Goal: Task Accomplishment & Management: Manage account settings

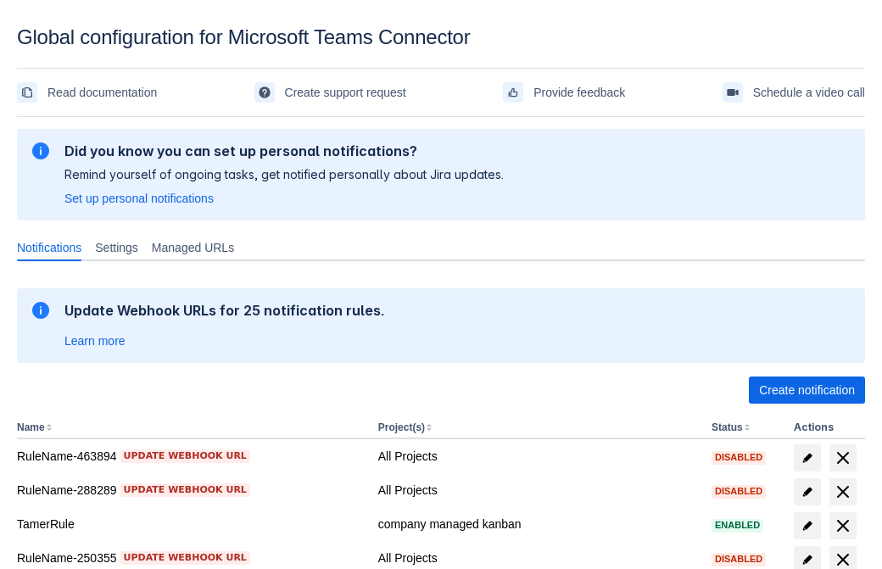
click at [807, 390] on span "Create notification" at bounding box center [807, 390] width 96 height 27
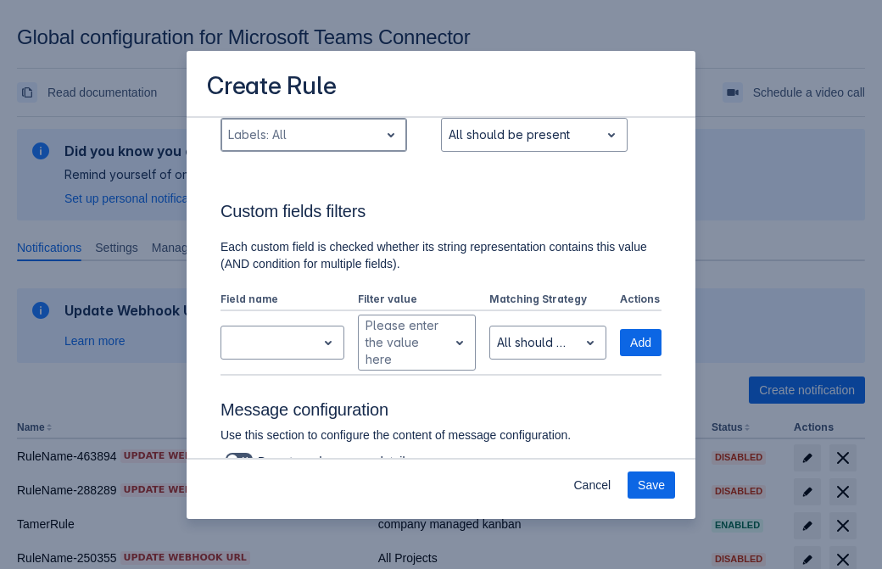
click at [313, 145] on div "Scrollable content" at bounding box center [300, 135] width 144 height 20
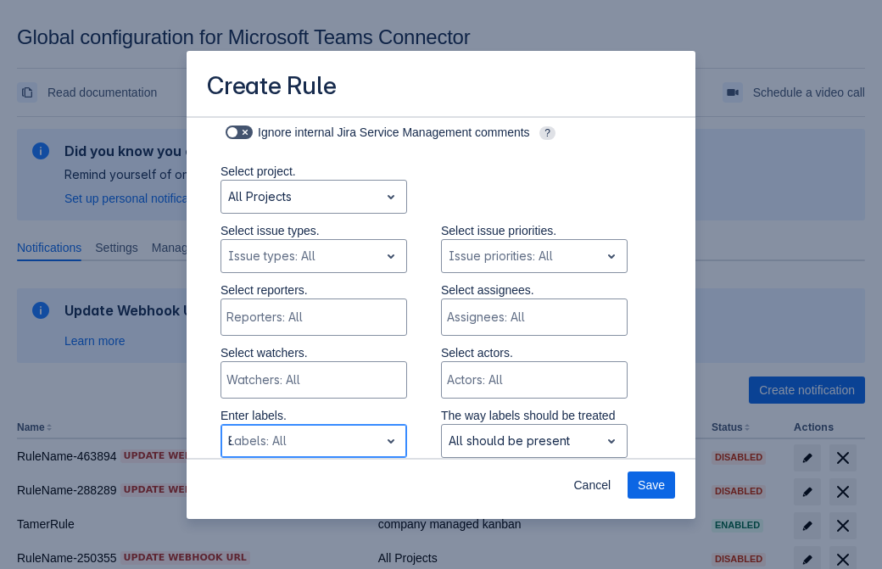
type input "867390_label"
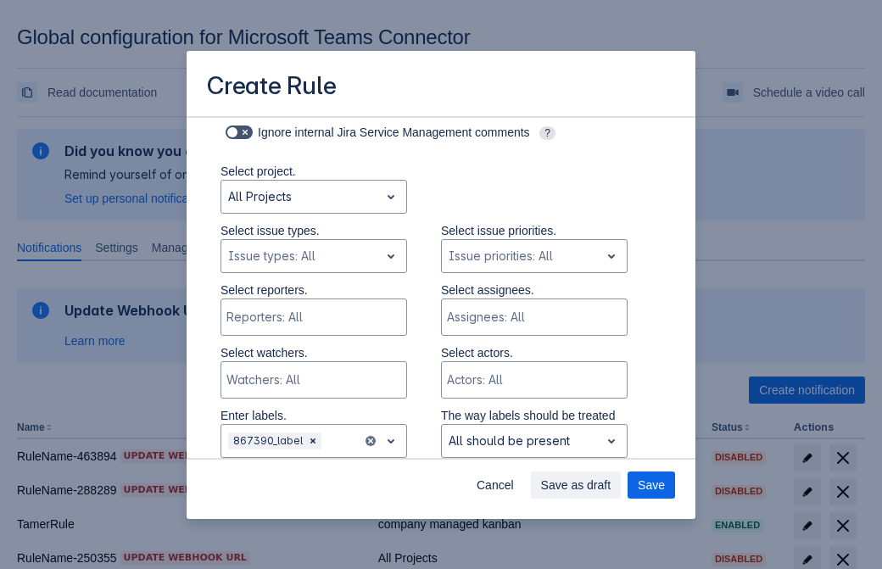
scroll to position [1111, 0]
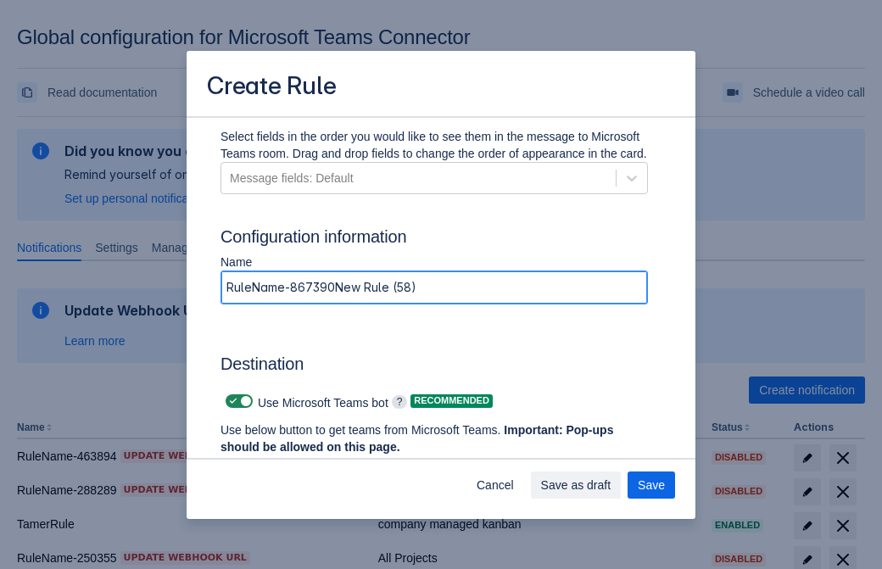
type input "RuleName-867390New Rule (58)"
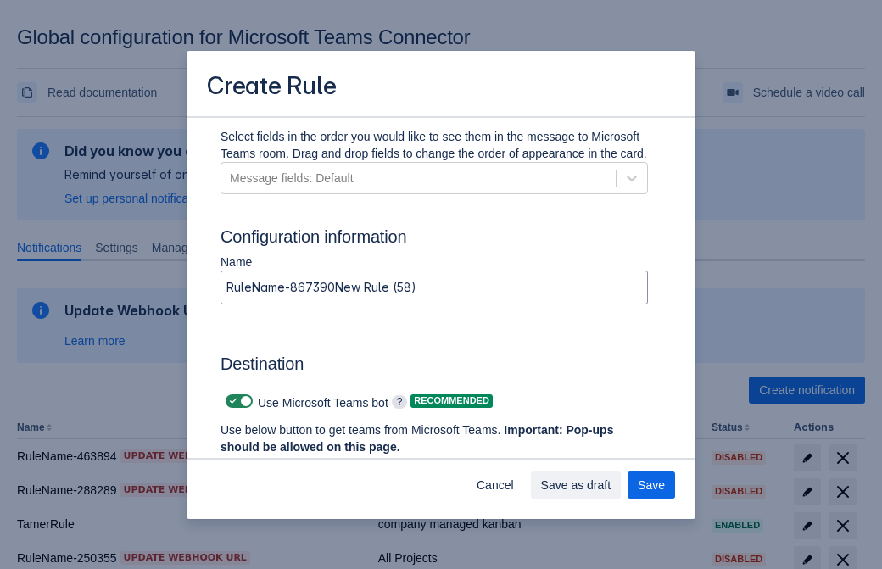
click at [231, 401] on span "Scrollable content" at bounding box center [234, 401] width 14 height 14
click at [231, 401] on input "Scrollable content" at bounding box center [231, 401] width 11 height 11
checkbox input "false"
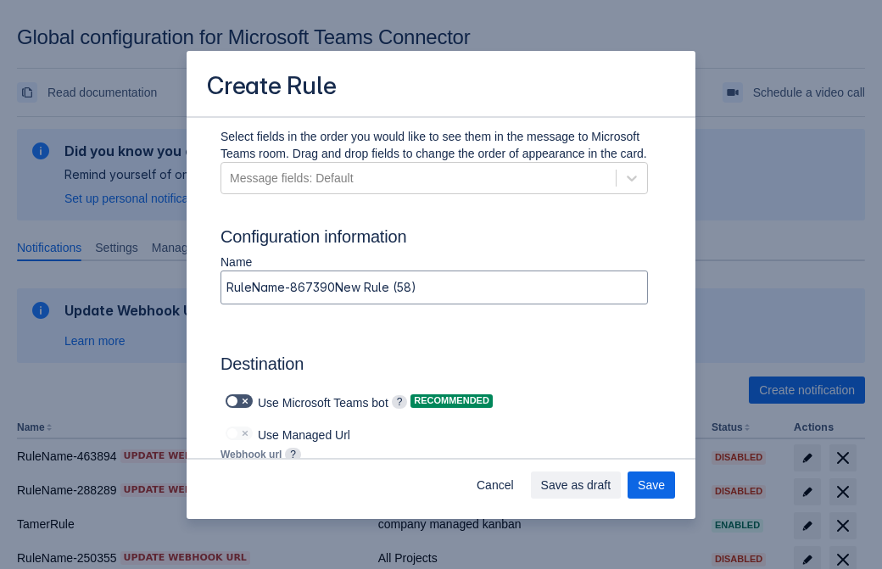
type input "https://prod-172.westeurope.logic.azure.com:443/workflows/ae977bb6ae334c9d95dfe…"
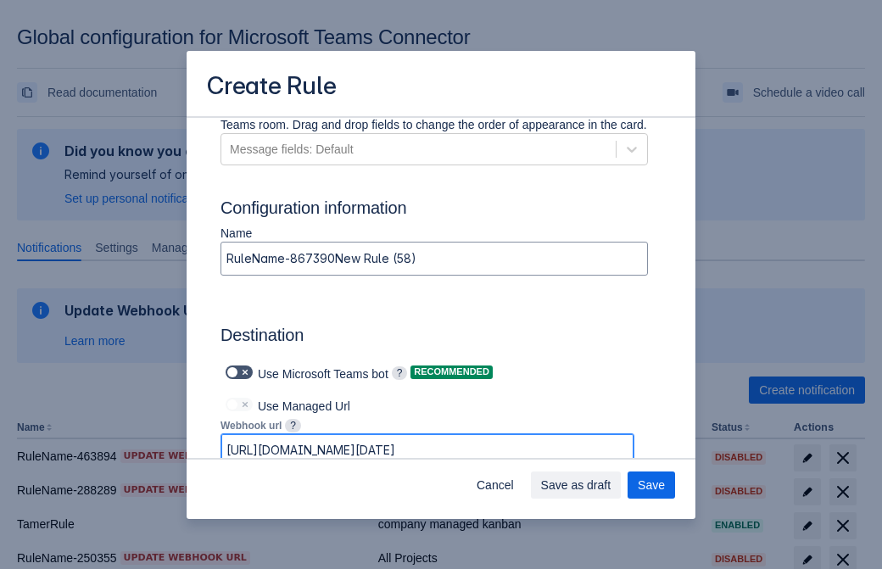
click at [612, 485] on span "Save as draft" at bounding box center [576, 485] width 70 height 27
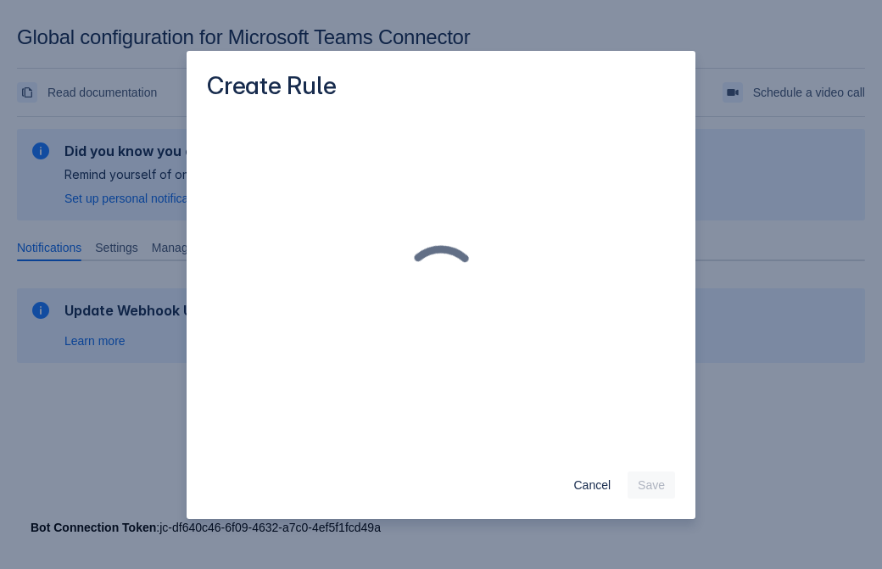
scroll to position [0, 0]
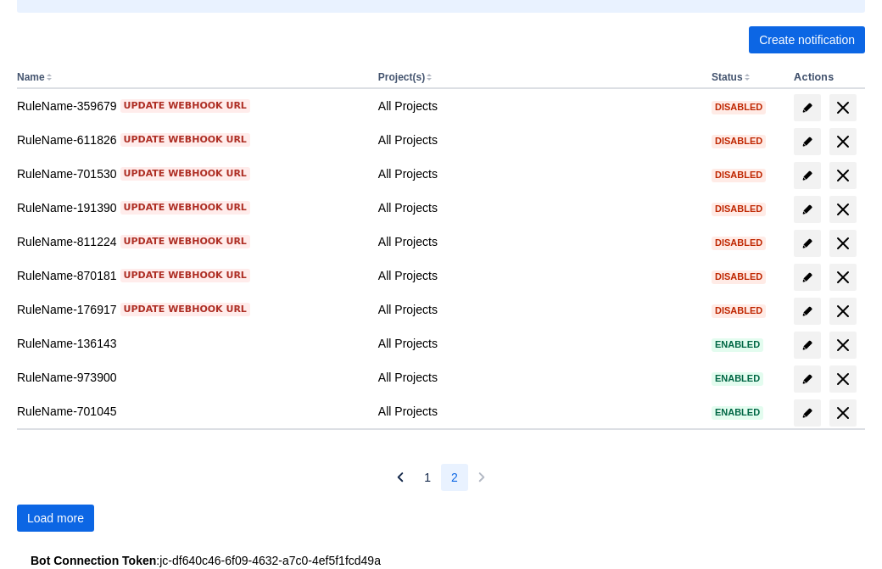
click at [55, 518] on span "Load more" at bounding box center [55, 518] width 57 height 27
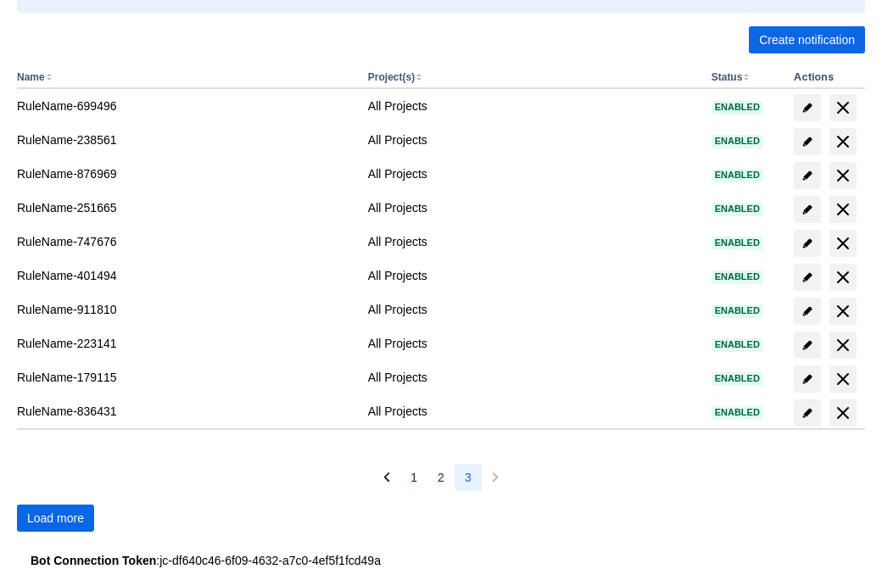
click at [55, 518] on span "Load more" at bounding box center [55, 518] width 57 height 27
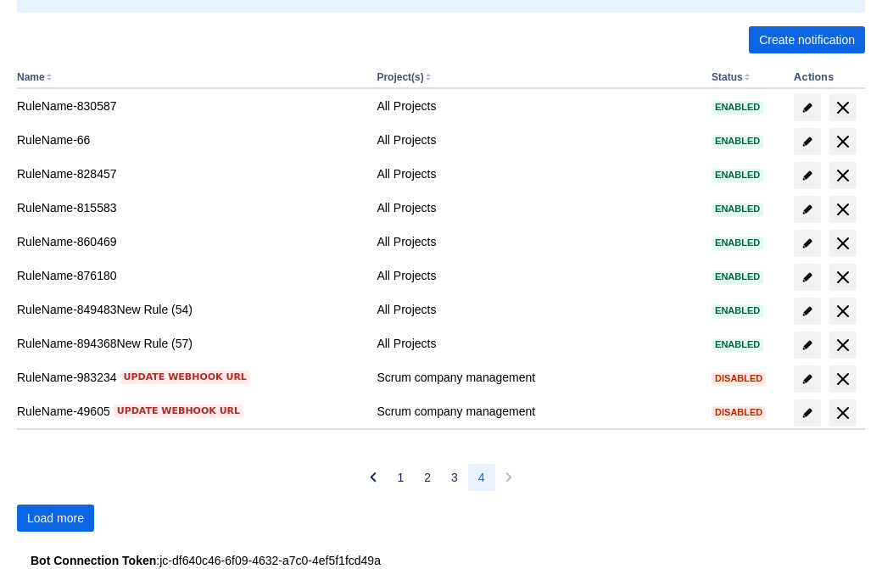
click at [55, 518] on span "Load more" at bounding box center [55, 518] width 57 height 27
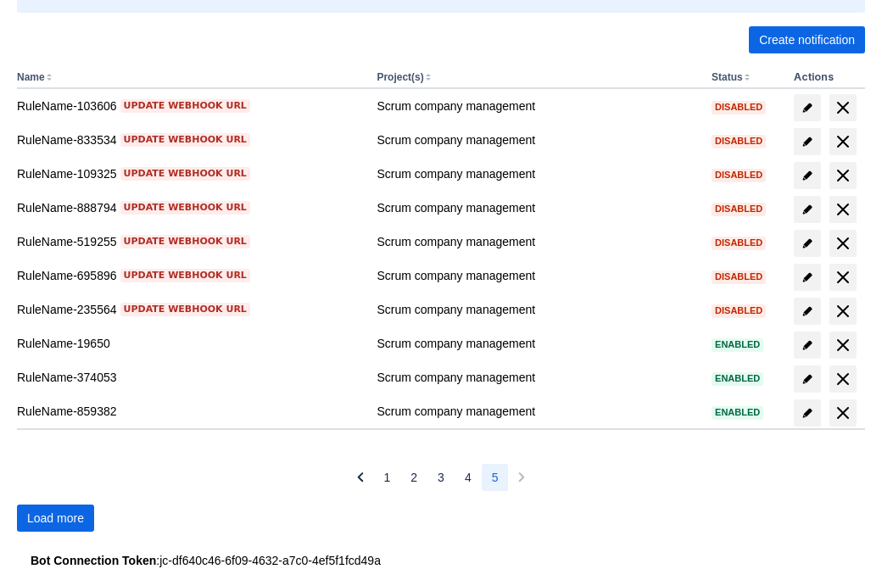
click at [55, 518] on span "Load more" at bounding box center [55, 518] width 57 height 27
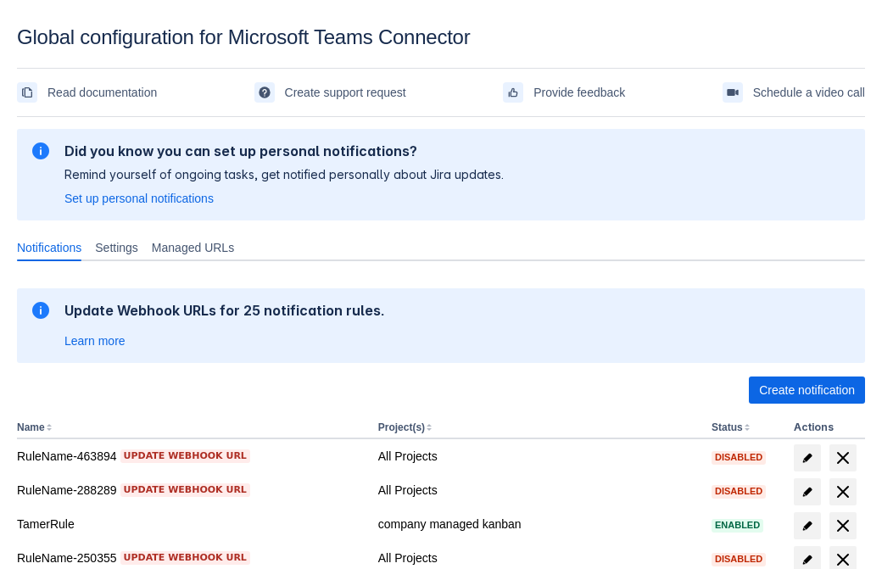
scroll to position [350, 0]
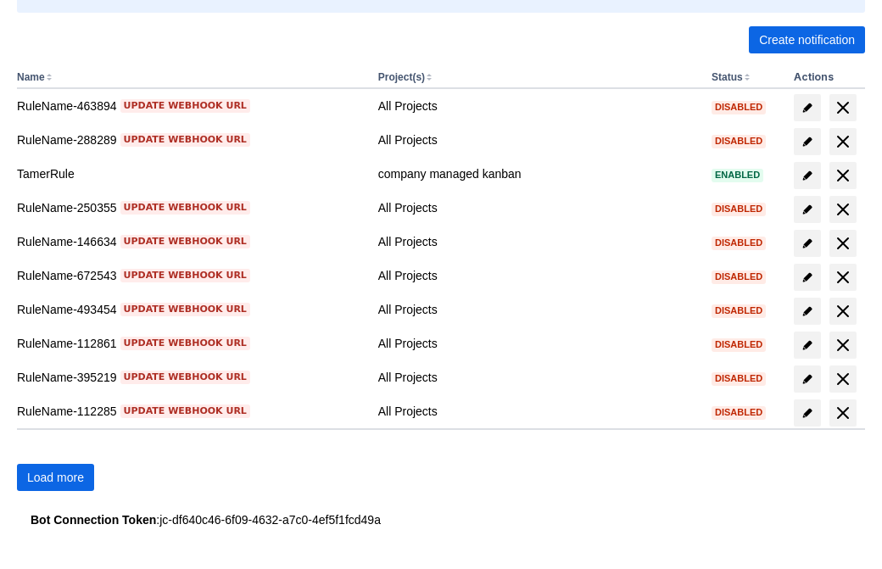
click at [55, 478] on span "Load more" at bounding box center [55, 477] width 57 height 27
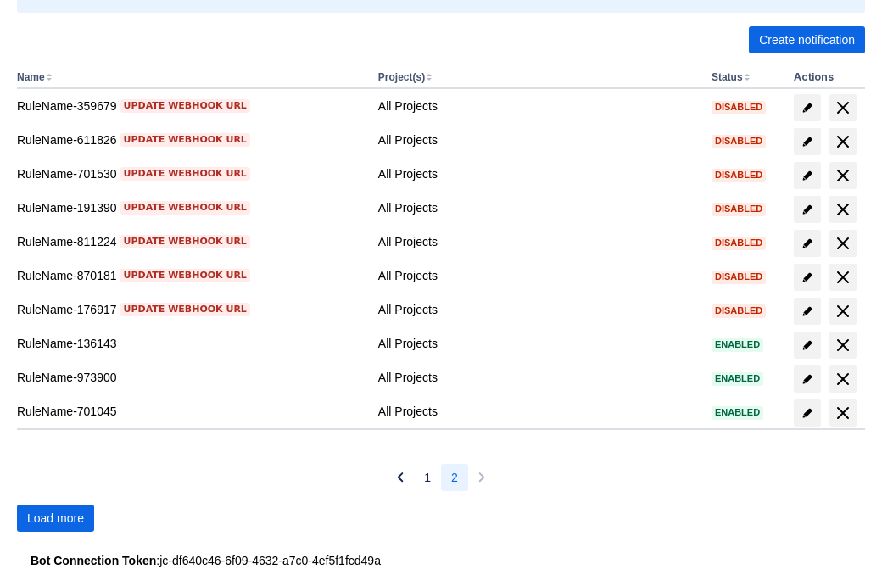
click at [55, 518] on span "Load more" at bounding box center [55, 518] width 57 height 27
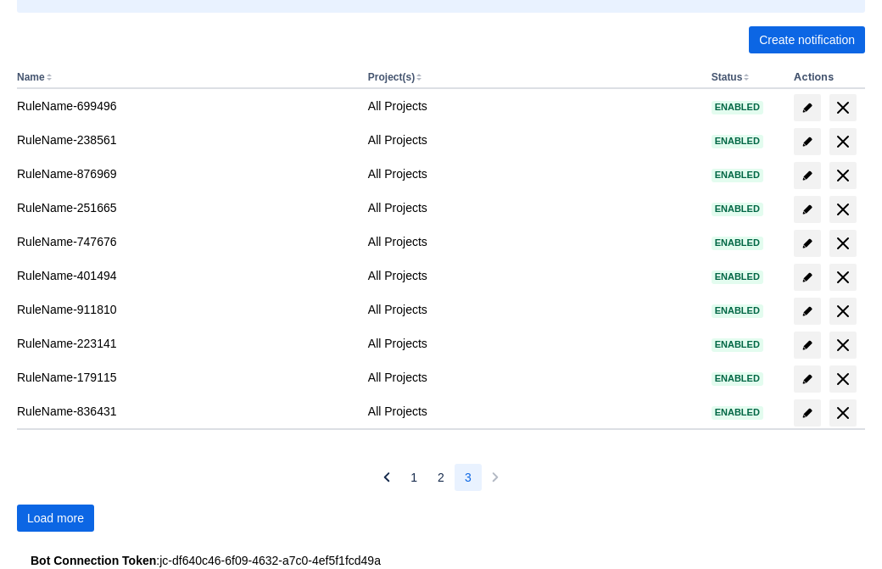
click at [55, 518] on span "Load more" at bounding box center [55, 518] width 57 height 27
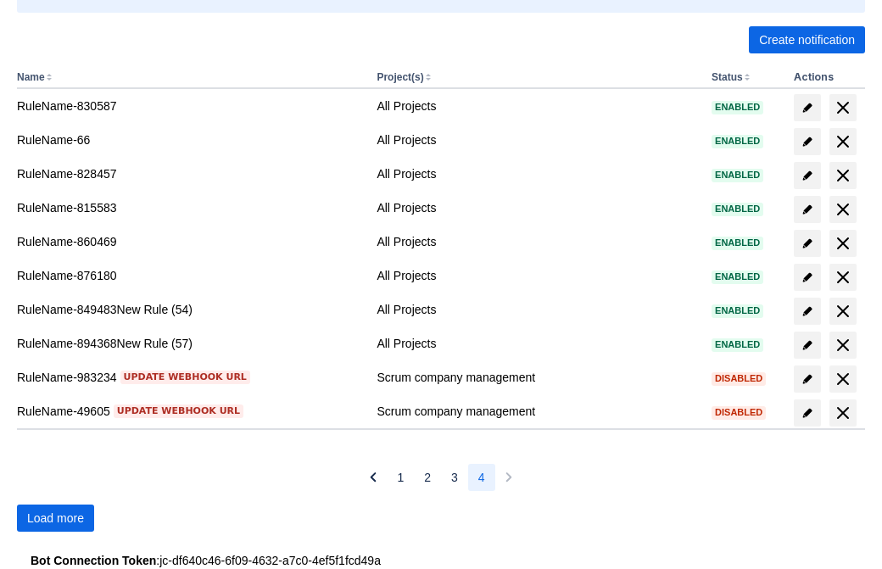
click at [55, 518] on span "Load more" at bounding box center [55, 518] width 57 height 27
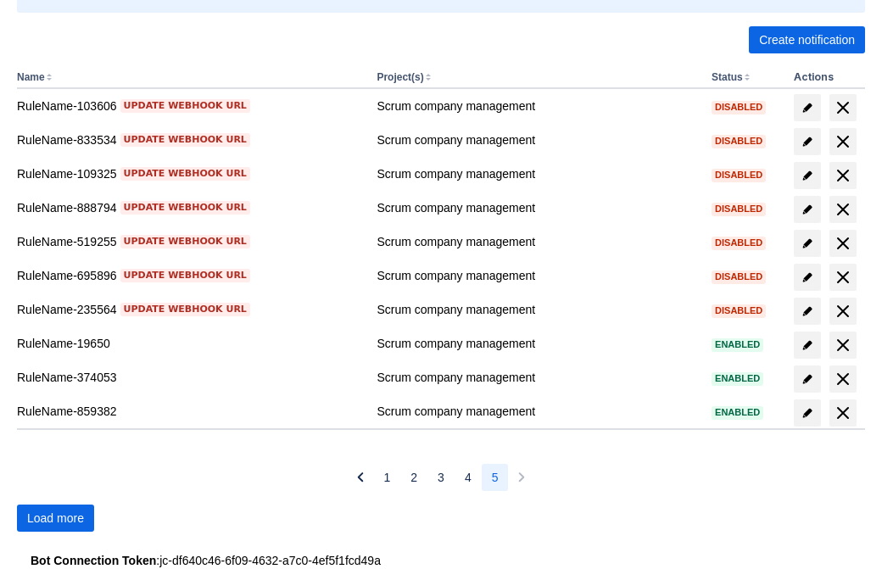
click at [55, 518] on span "Load more" at bounding box center [55, 518] width 57 height 27
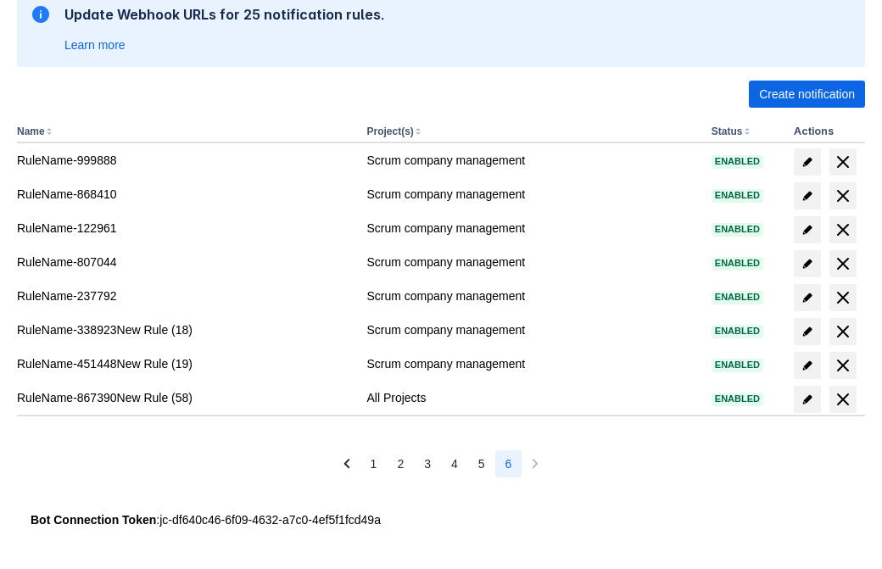
scroll to position [296, 0]
click at [842, 400] on span "delete" at bounding box center [843, 399] width 20 height 20
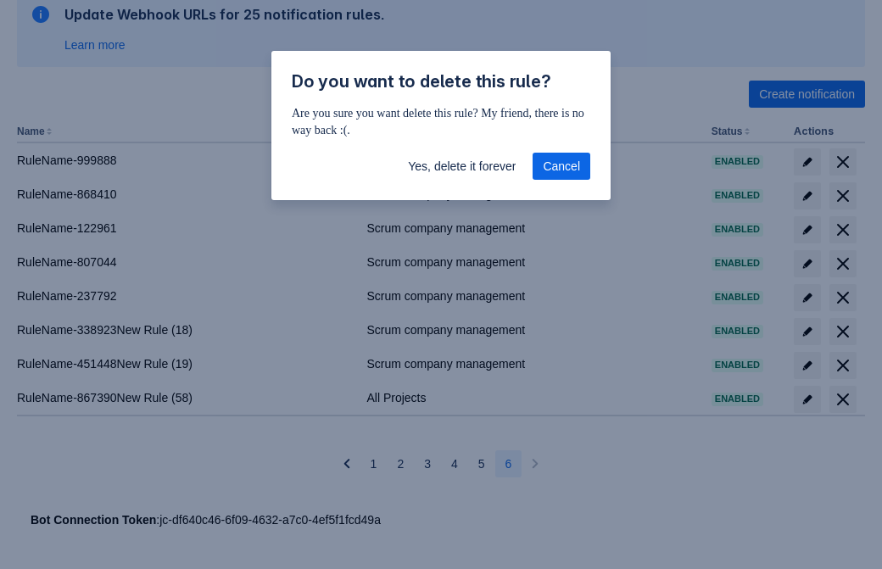
click at [462, 166] on span "Yes, delete it forever" at bounding box center [462, 166] width 108 height 27
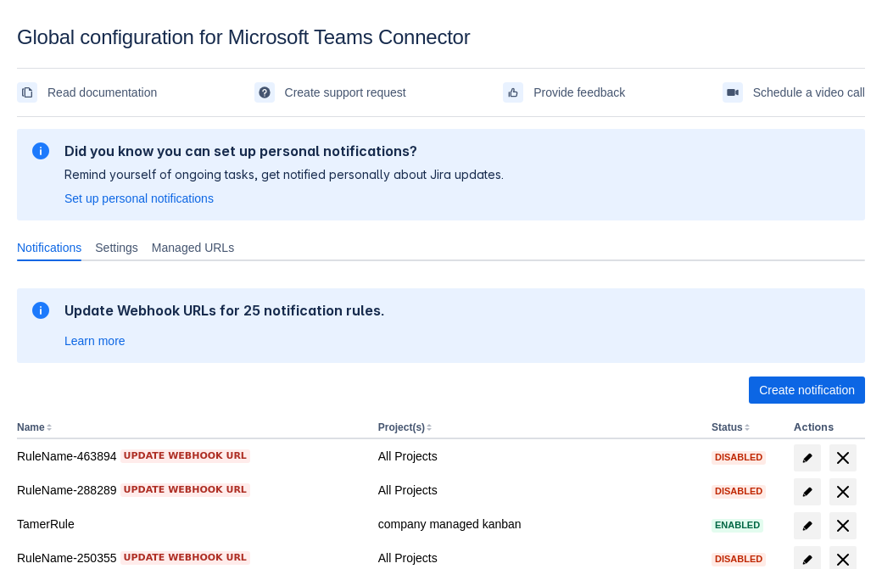
click at [807, 390] on span "Create notification" at bounding box center [807, 390] width 96 height 27
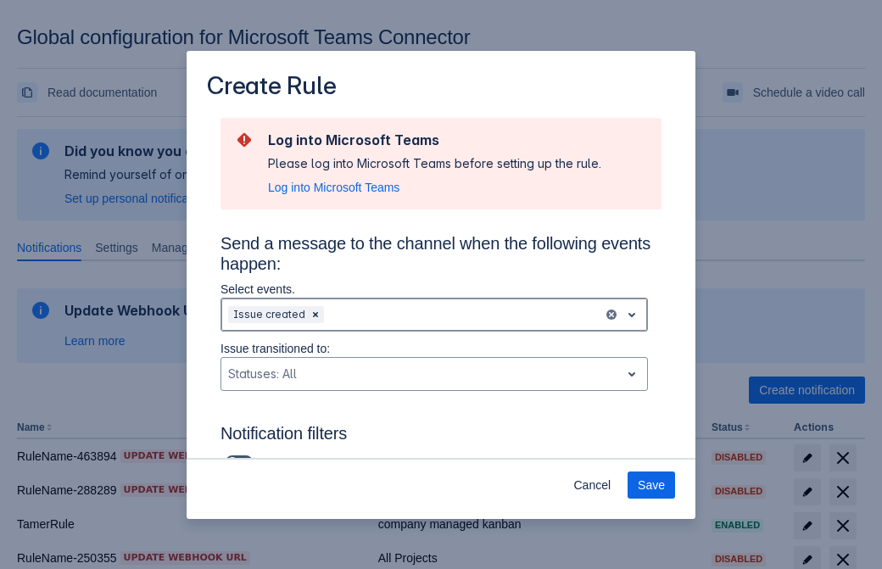
click at [434, 315] on div "Scrollable content" at bounding box center [461, 315] width 269 height 20
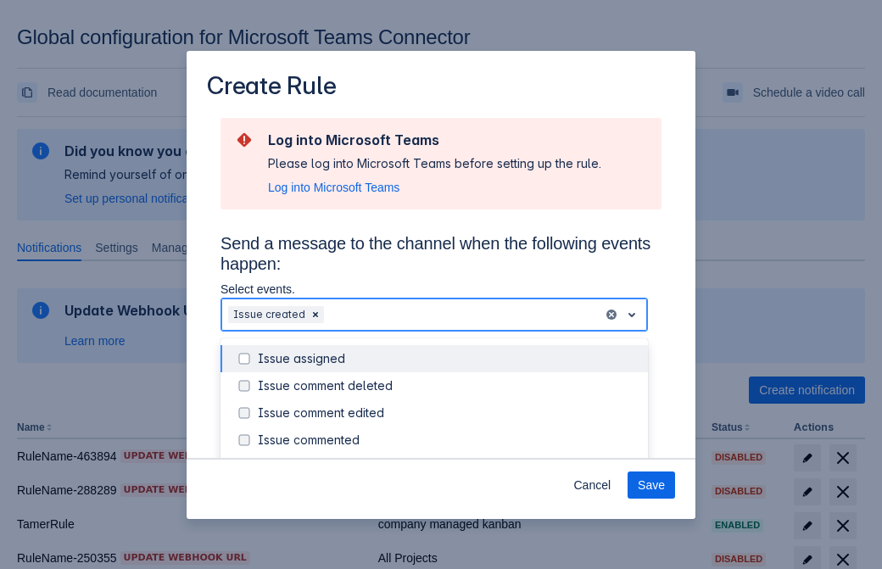
click at [448, 459] on div "Issue created" at bounding box center [448, 467] width 380 height 17
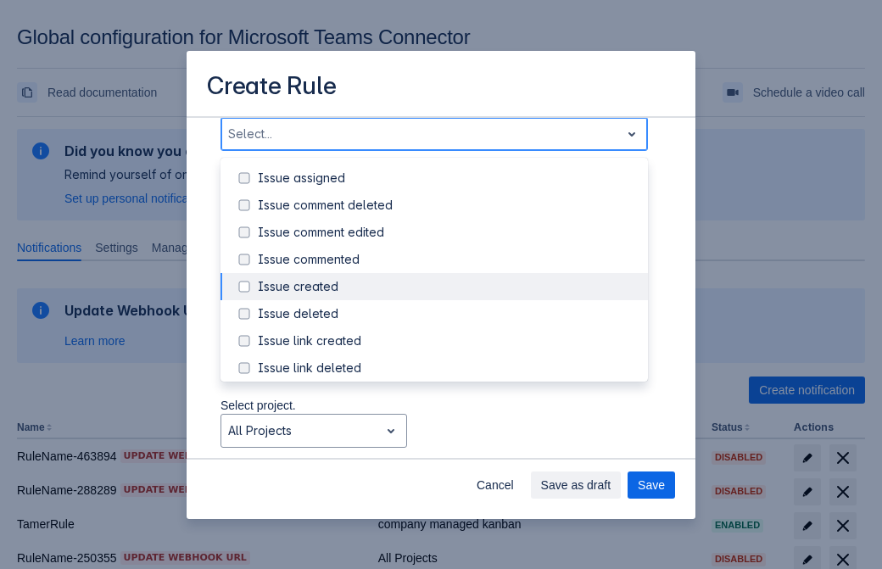
click at [448, 441] on div "Issue updated" at bounding box center [448, 449] width 380 height 17
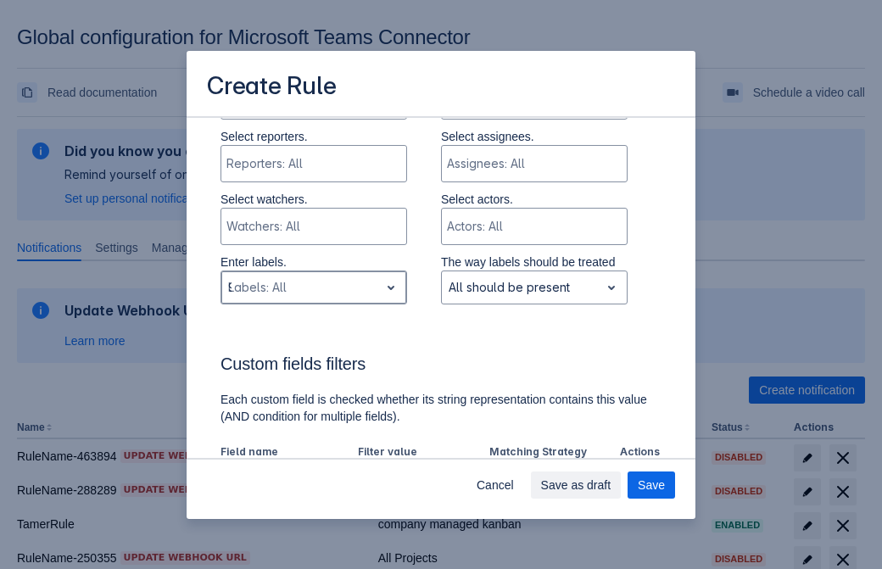
type input "956350_label"
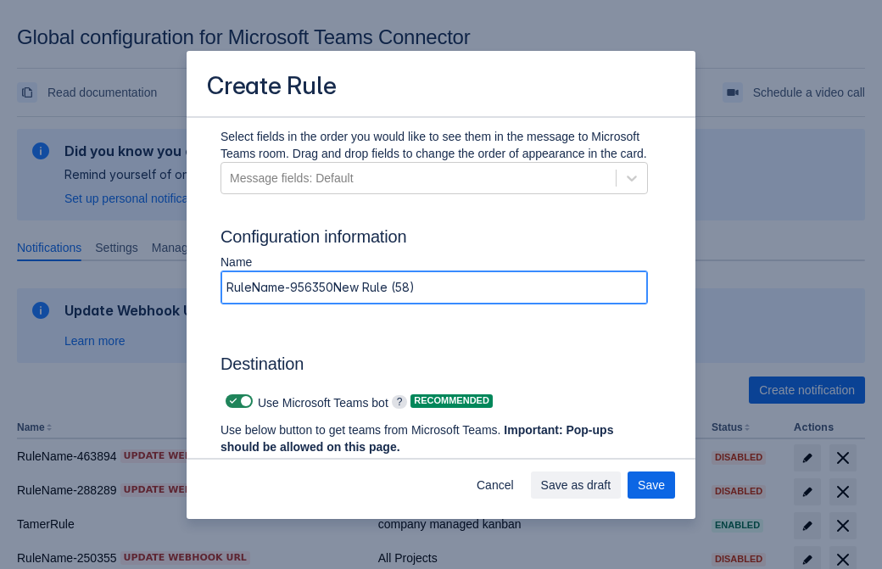
type input "RuleName-956350New Rule (58)"
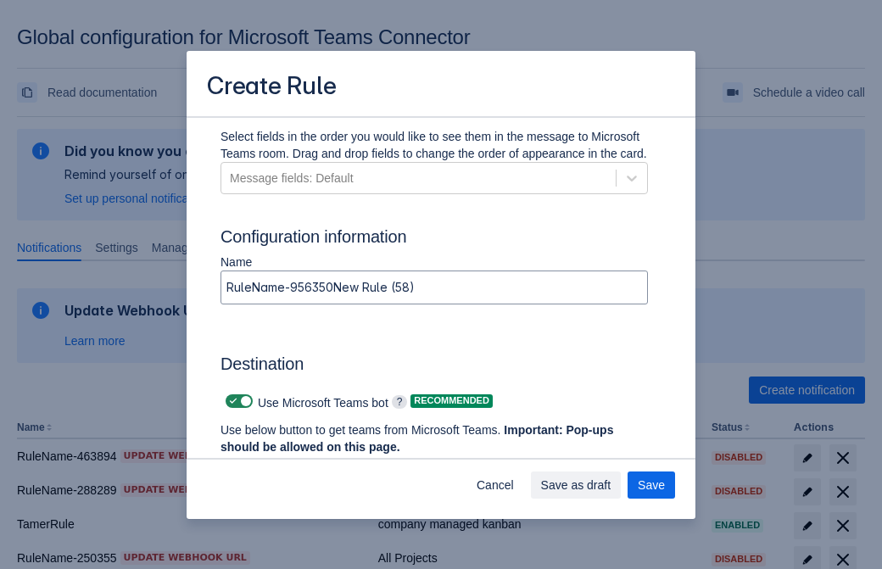
click at [231, 401] on span "Scrollable content" at bounding box center [234, 401] width 14 height 14
click at [231, 401] on input "Scrollable content" at bounding box center [231, 401] width 11 height 11
checkbox input "false"
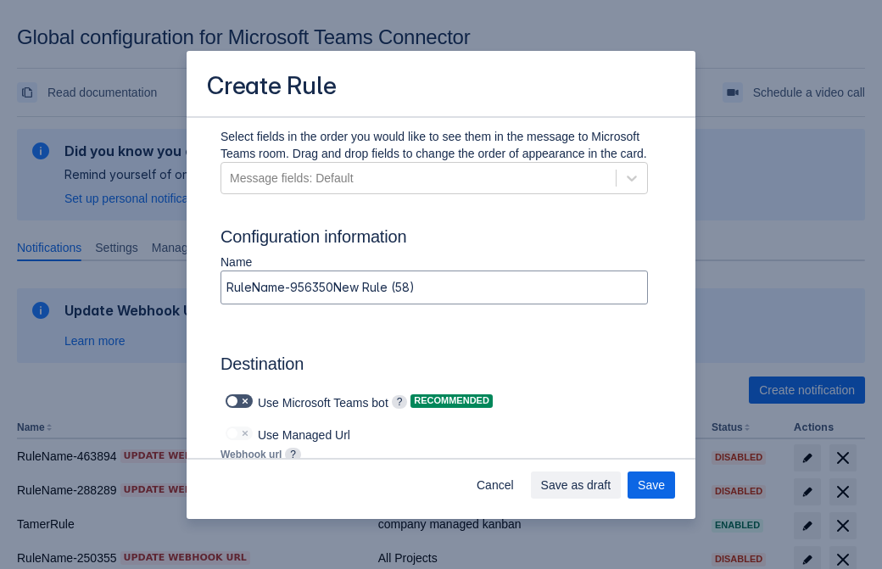
type input "https://prod-112.westeurope.logic.azure.com:443/workflows/bae959254738451b85002…"
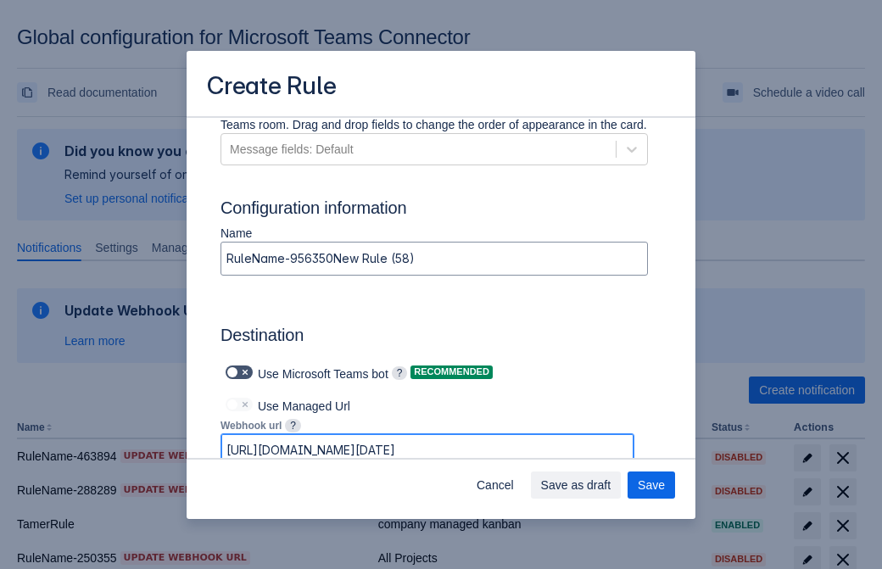
click at [612, 485] on span "Save as draft" at bounding box center [576, 485] width 70 height 27
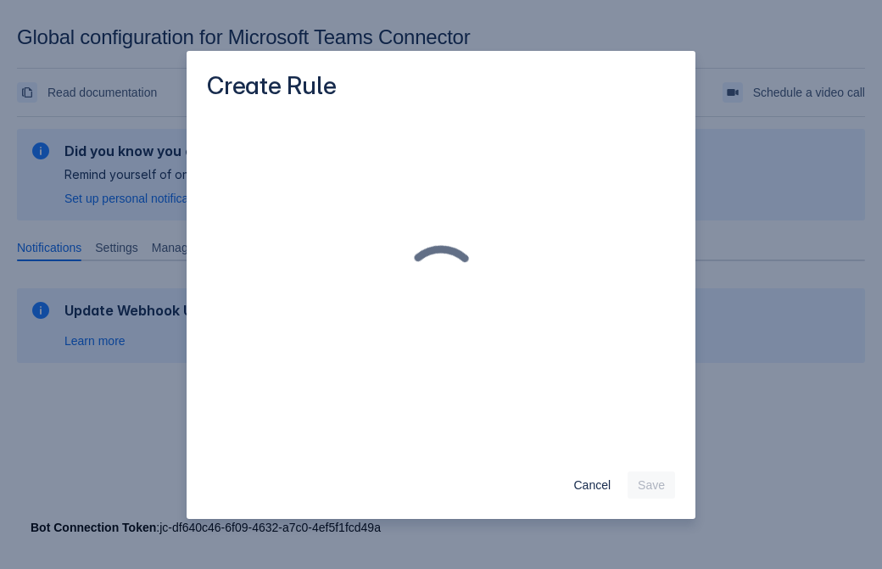
scroll to position [0, 0]
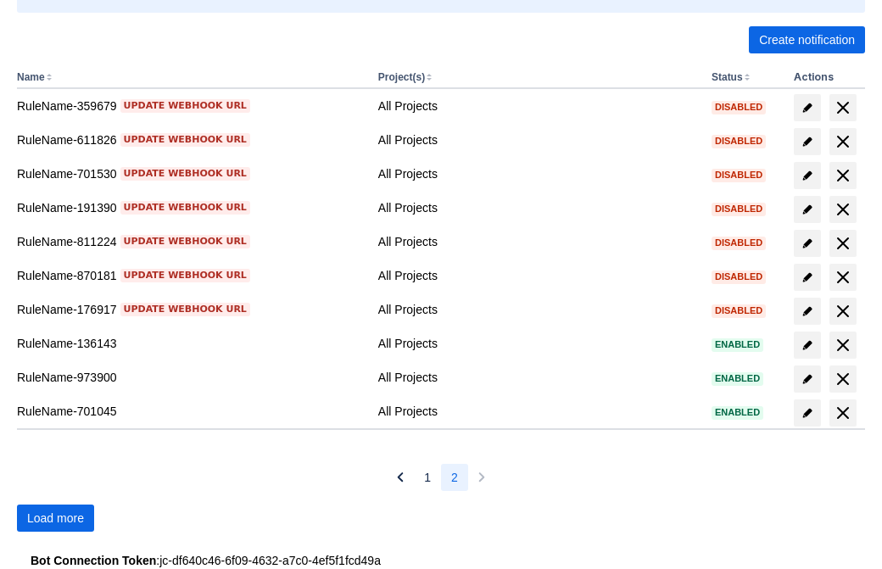
click at [55, 518] on span "Load more" at bounding box center [55, 518] width 57 height 27
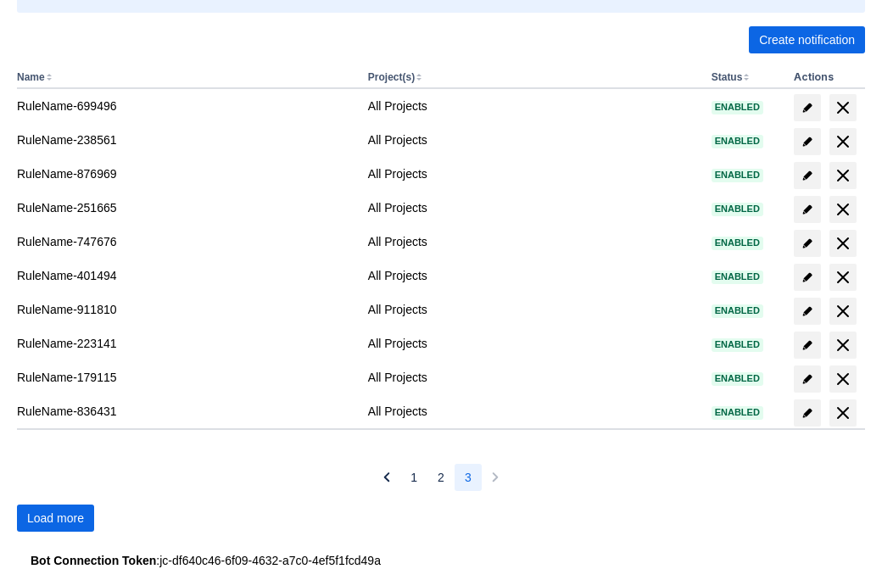
click at [55, 518] on span "Load more" at bounding box center [55, 518] width 57 height 27
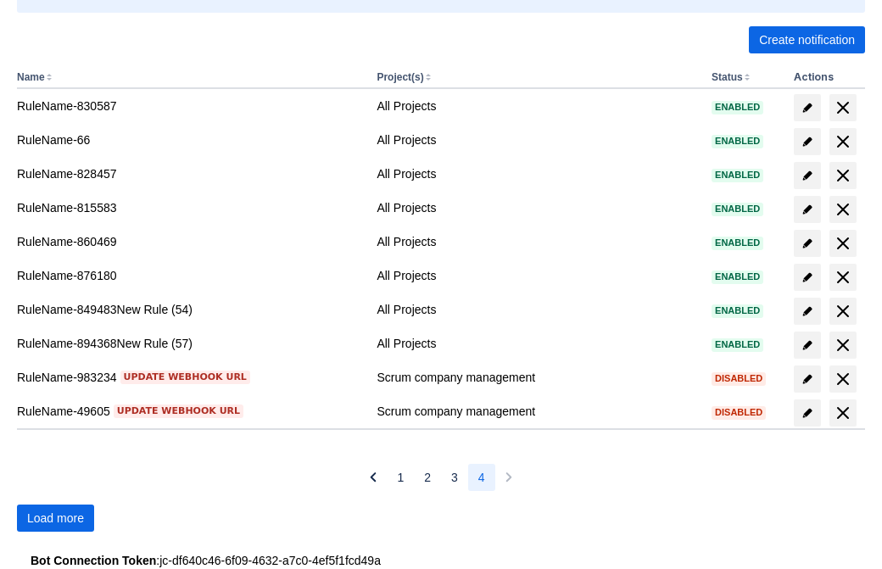
click at [55, 518] on span "Load more" at bounding box center [55, 518] width 57 height 27
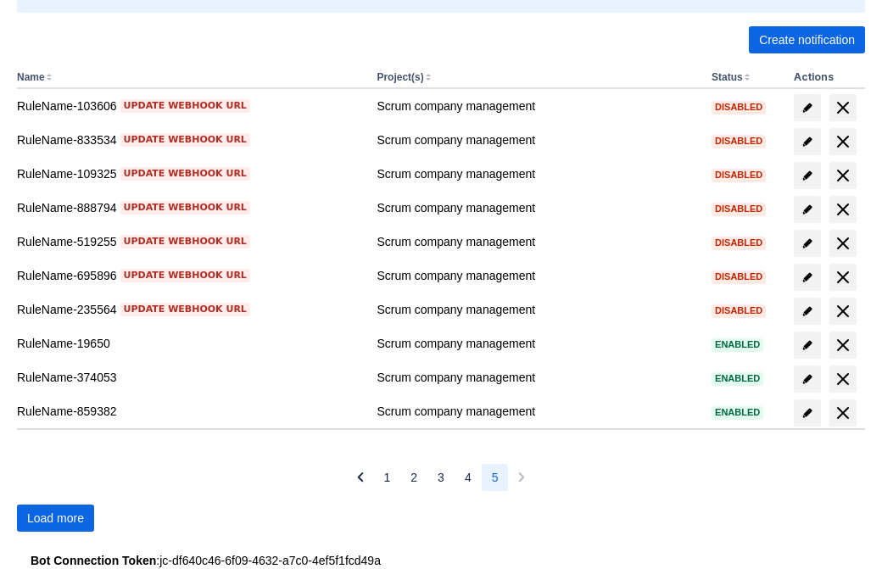
click at [55, 518] on span "Load more" at bounding box center [55, 518] width 57 height 27
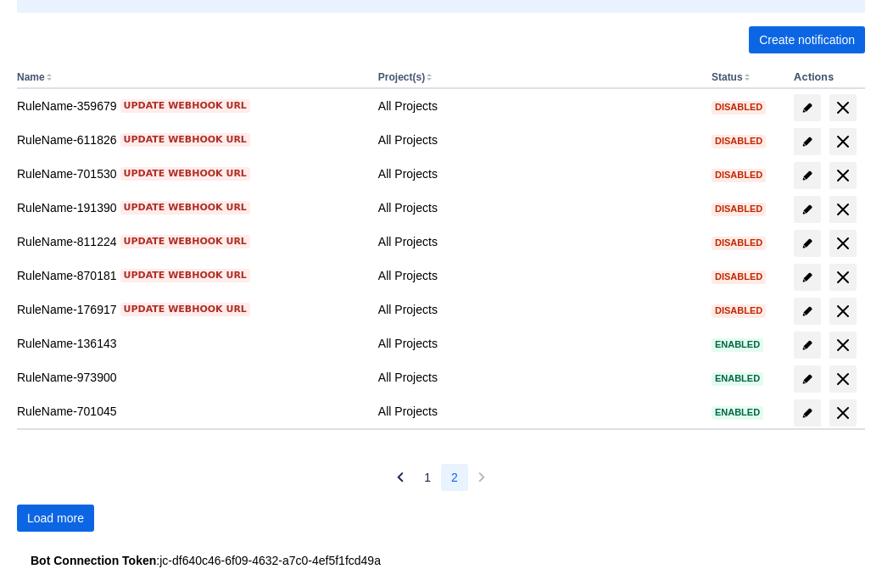
click at [55, 518] on span "Load more" at bounding box center [55, 518] width 57 height 27
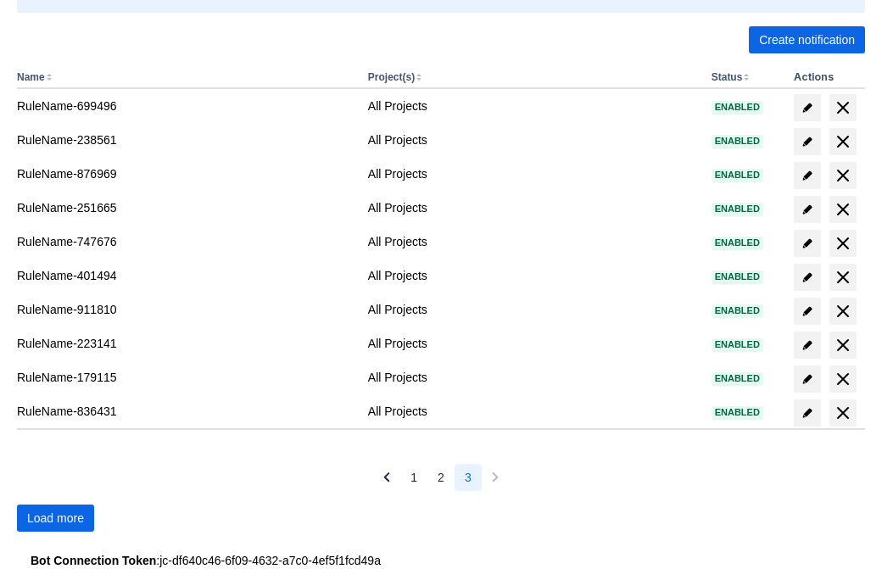
click at [55, 518] on span "Load more" at bounding box center [55, 518] width 57 height 27
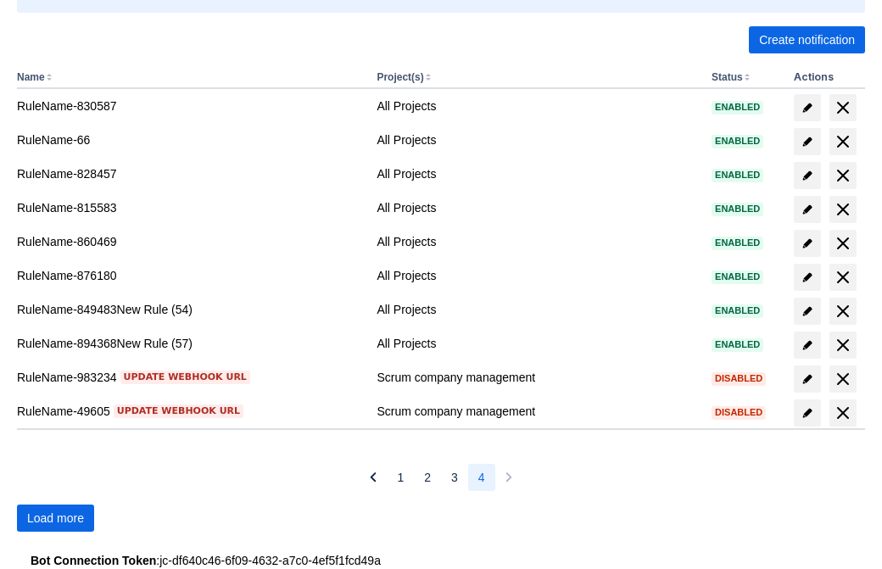
click at [55, 518] on span "Load more" at bounding box center [55, 518] width 57 height 27
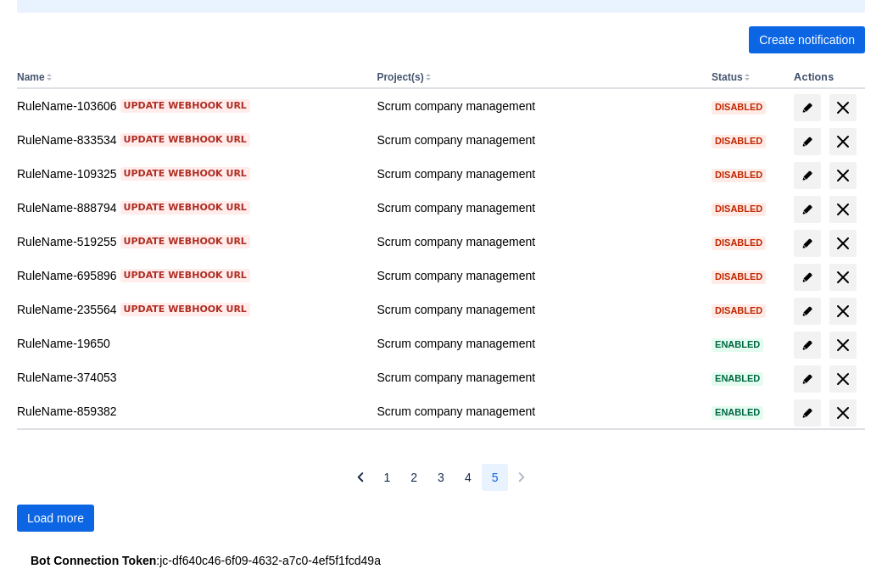
click at [55, 518] on span "Load more" at bounding box center [55, 518] width 57 height 27
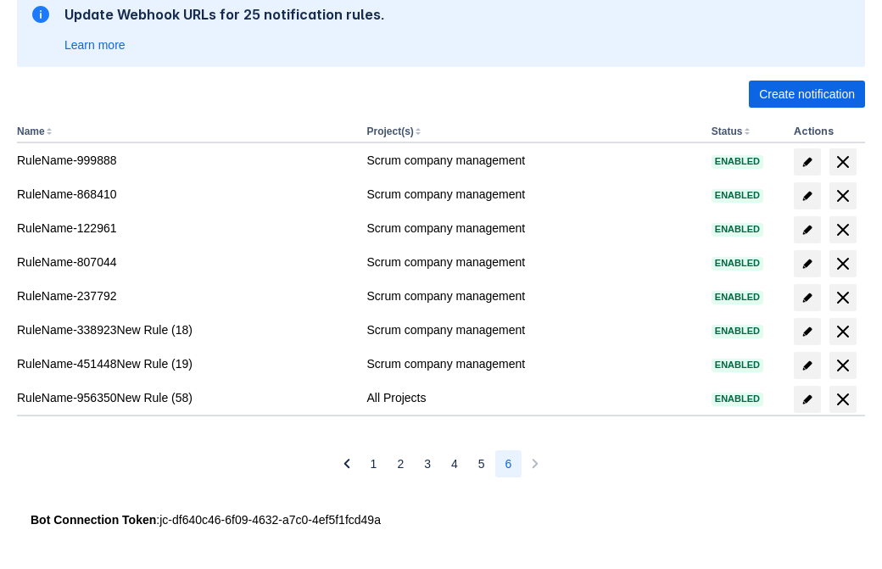
scroll to position [296, 0]
click at [842, 400] on span "delete" at bounding box center [843, 399] width 20 height 20
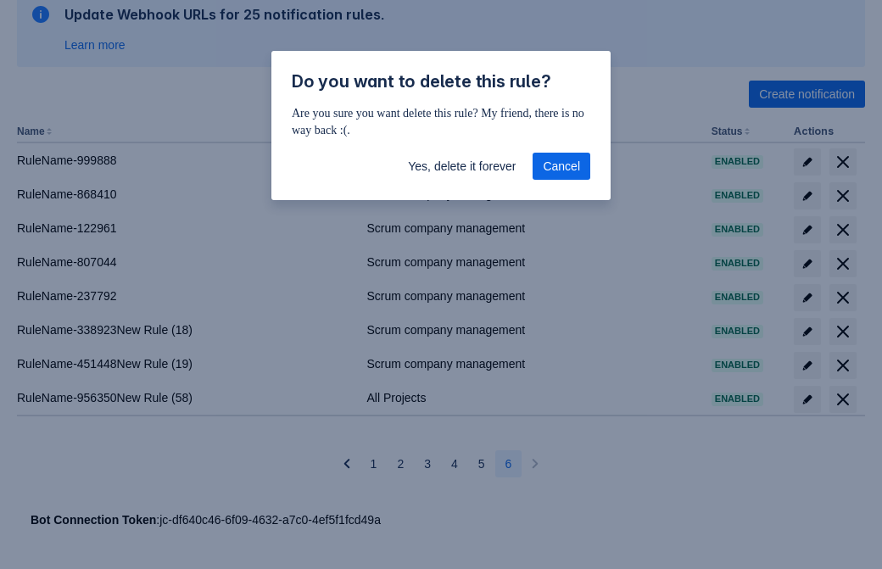
click at [462, 166] on span "Yes, delete it forever" at bounding box center [462, 166] width 108 height 27
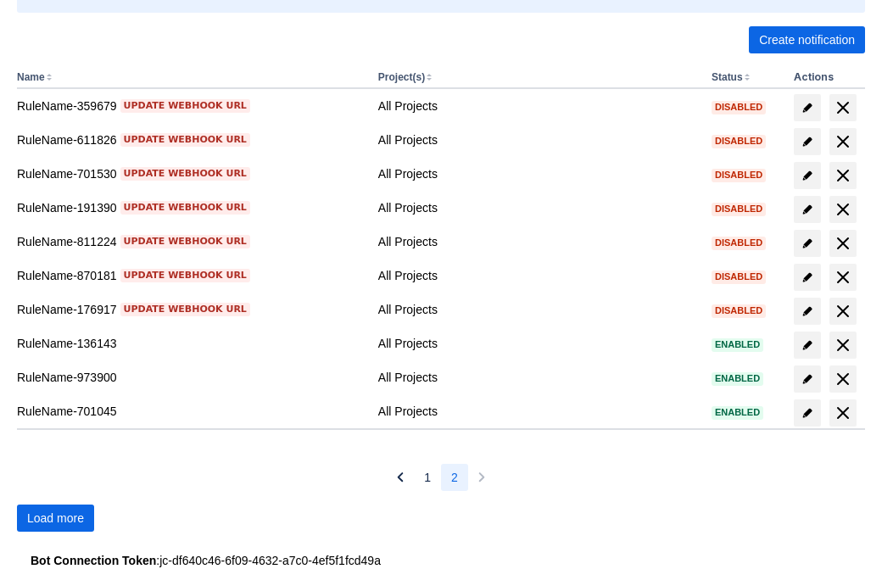
click at [55, 518] on span "Load more" at bounding box center [55, 518] width 57 height 27
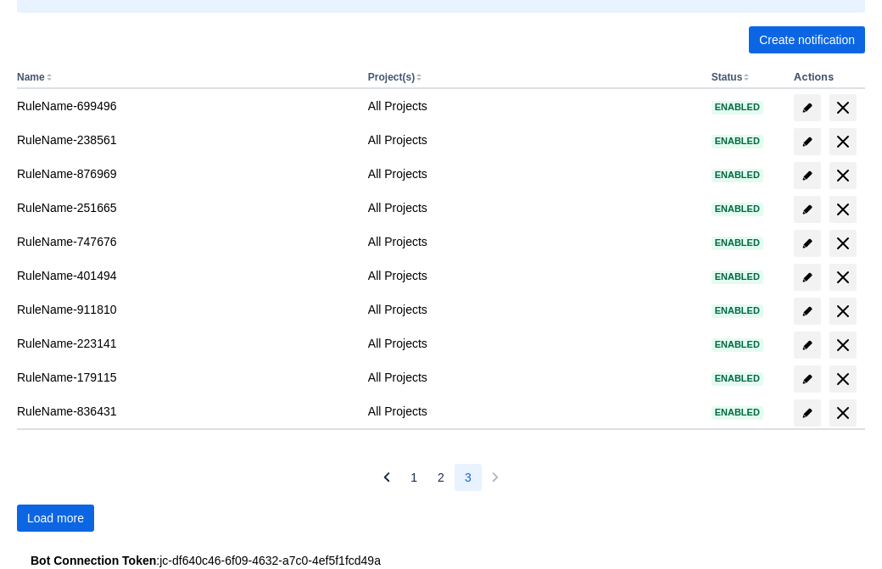
click at [55, 518] on span "Load more" at bounding box center [55, 518] width 57 height 27
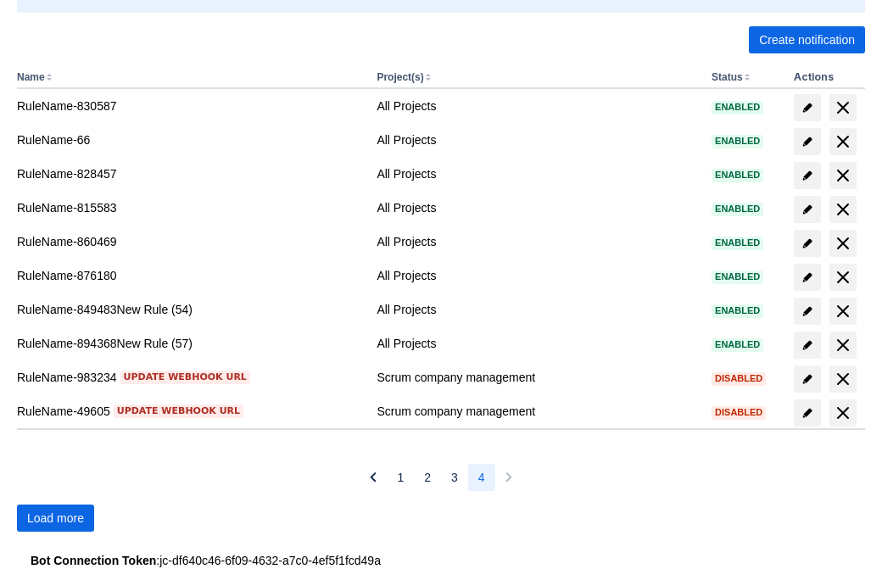
click at [55, 518] on span "Load more" at bounding box center [55, 518] width 57 height 27
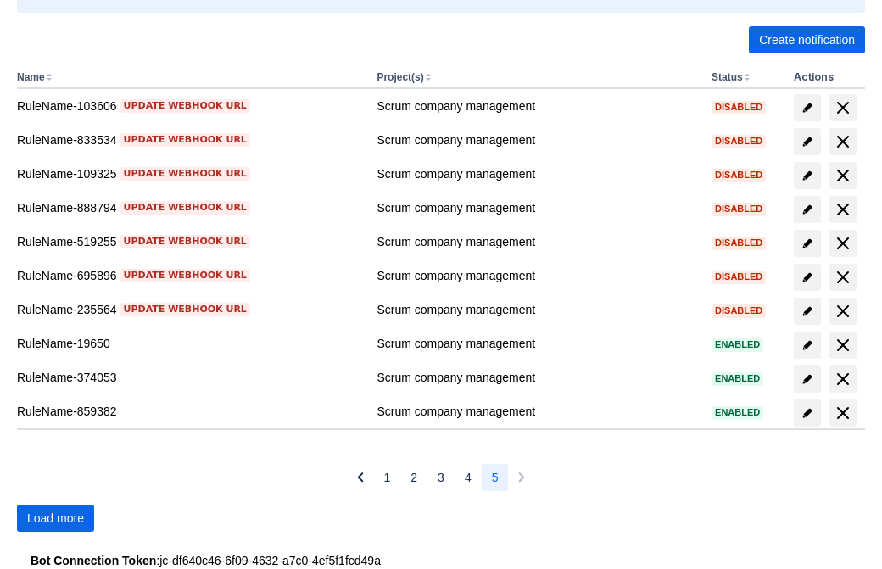
click at [55, 518] on span "Load more" at bounding box center [55, 518] width 57 height 27
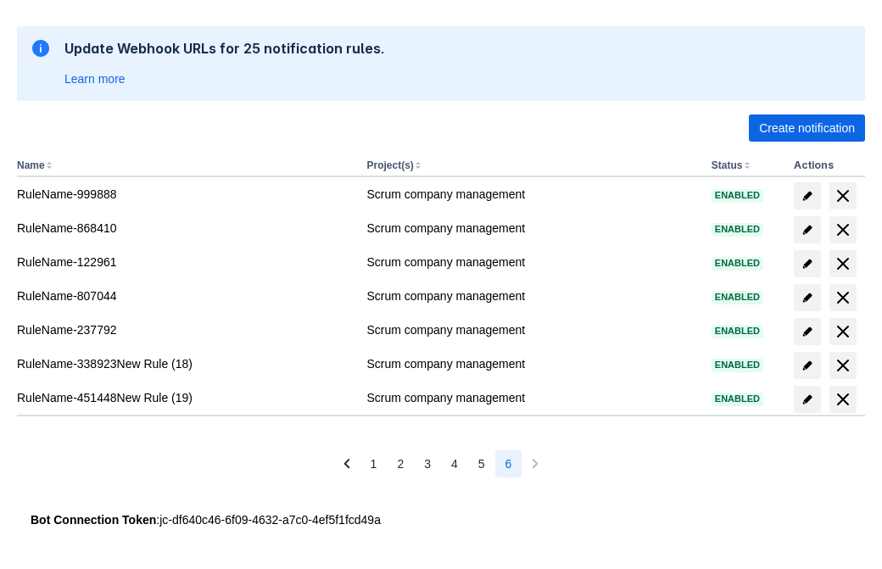
scroll to position [262, 0]
